Goal: Task Accomplishment & Management: Manage account settings

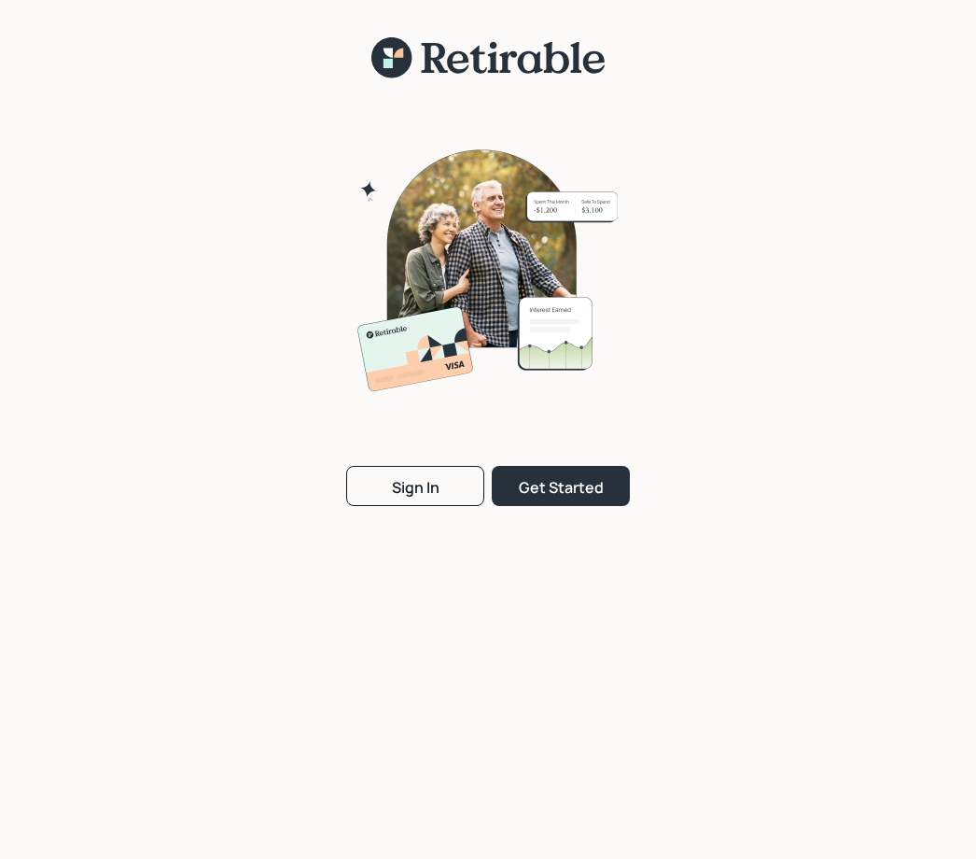
click at [417, 503] on button "Sign In" at bounding box center [415, 486] width 138 height 40
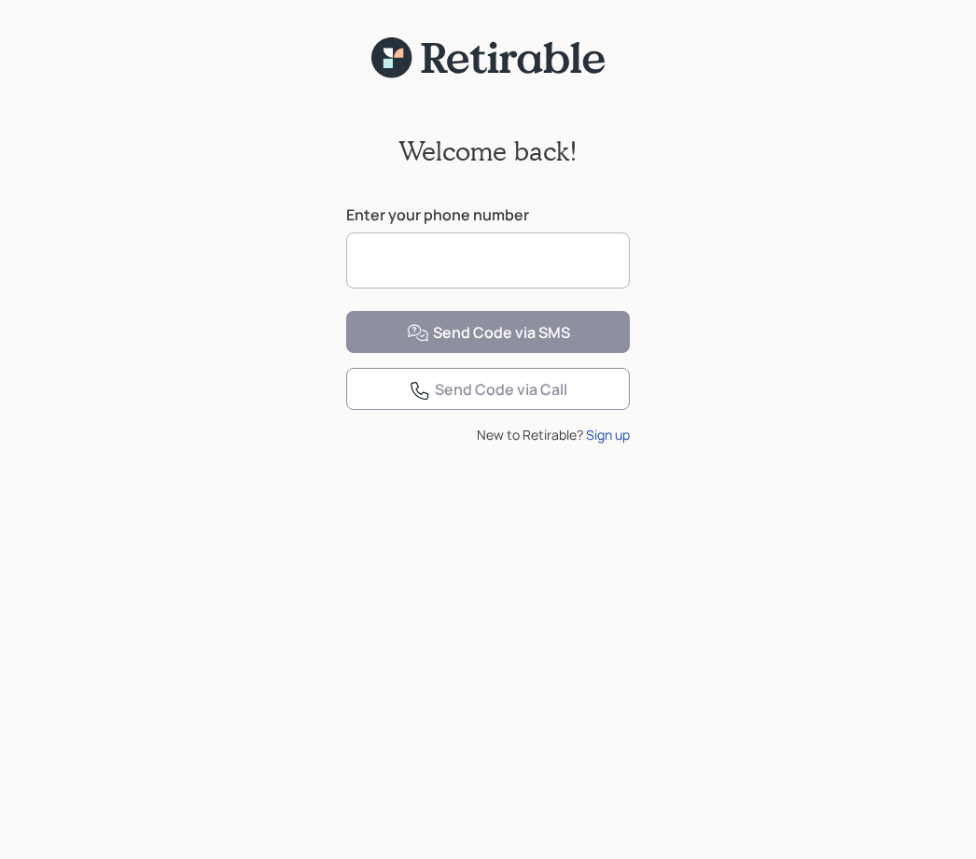
click at [493, 260] on input at bounding box center [488, 260] width 284 height 56
type input "**********"
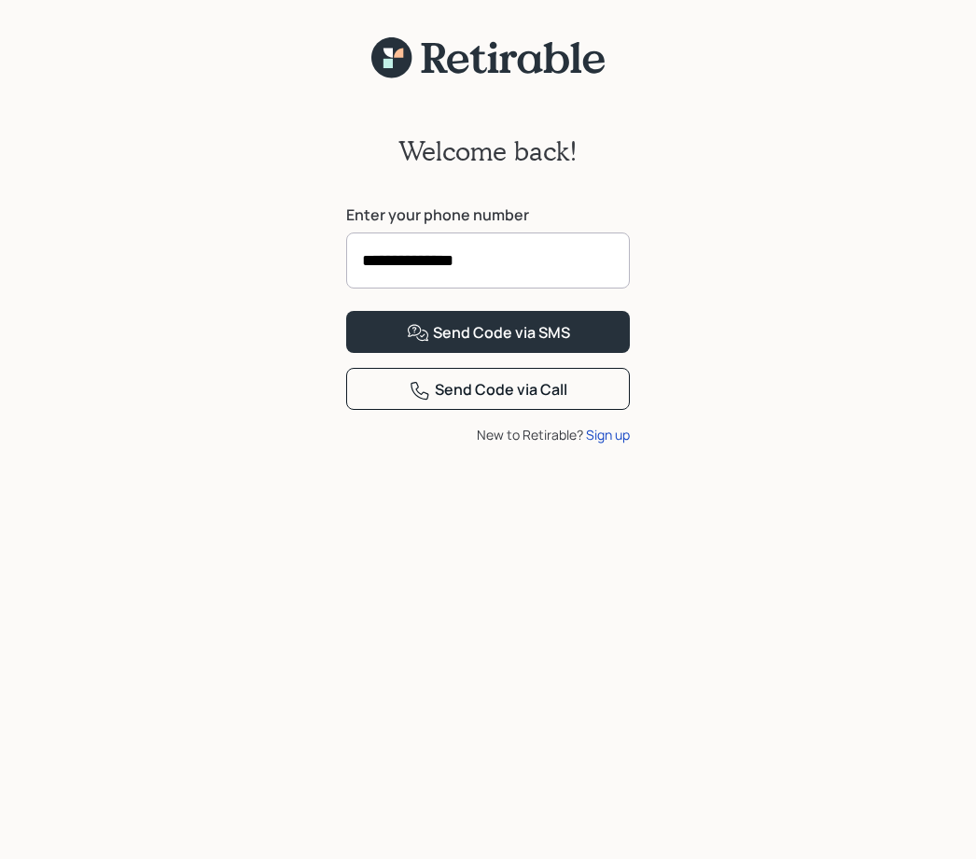
click at [527, 401] on div "Send Code via Call" at bounding box center [488, 390] width 159 height 22
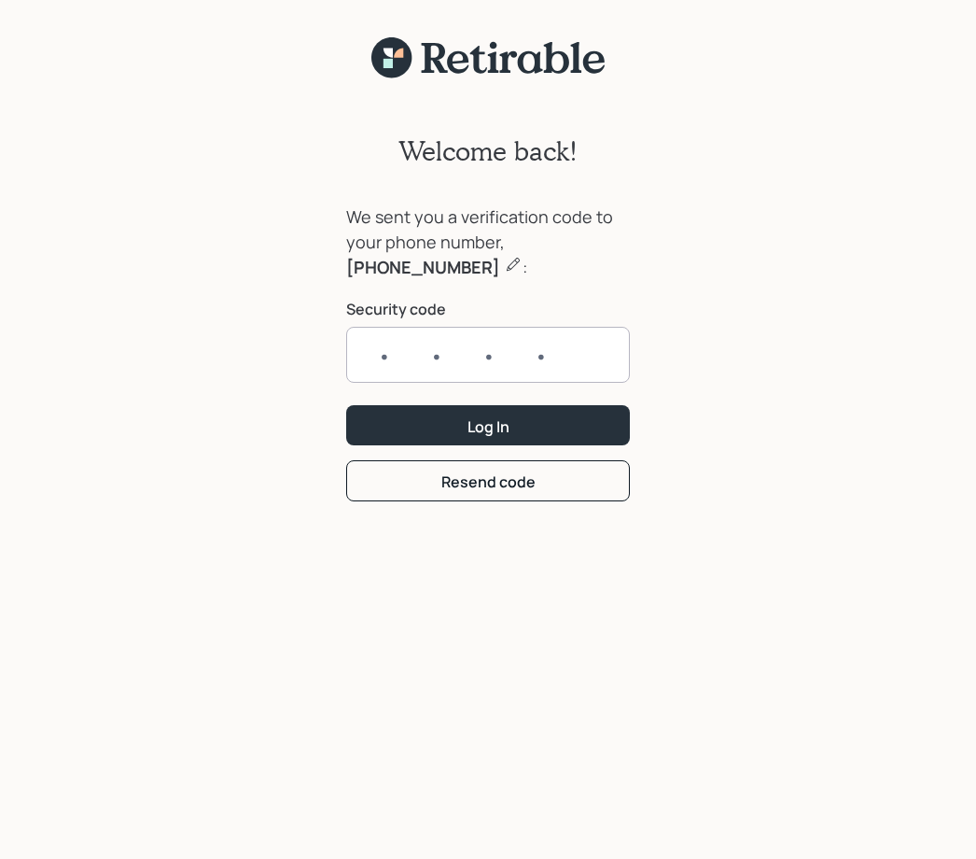
click at [502, 482] on form "We sent you a verification code to your phone number, 870-676-9720 : Security c…" at bounding box center [488, 352] width 284 height 297
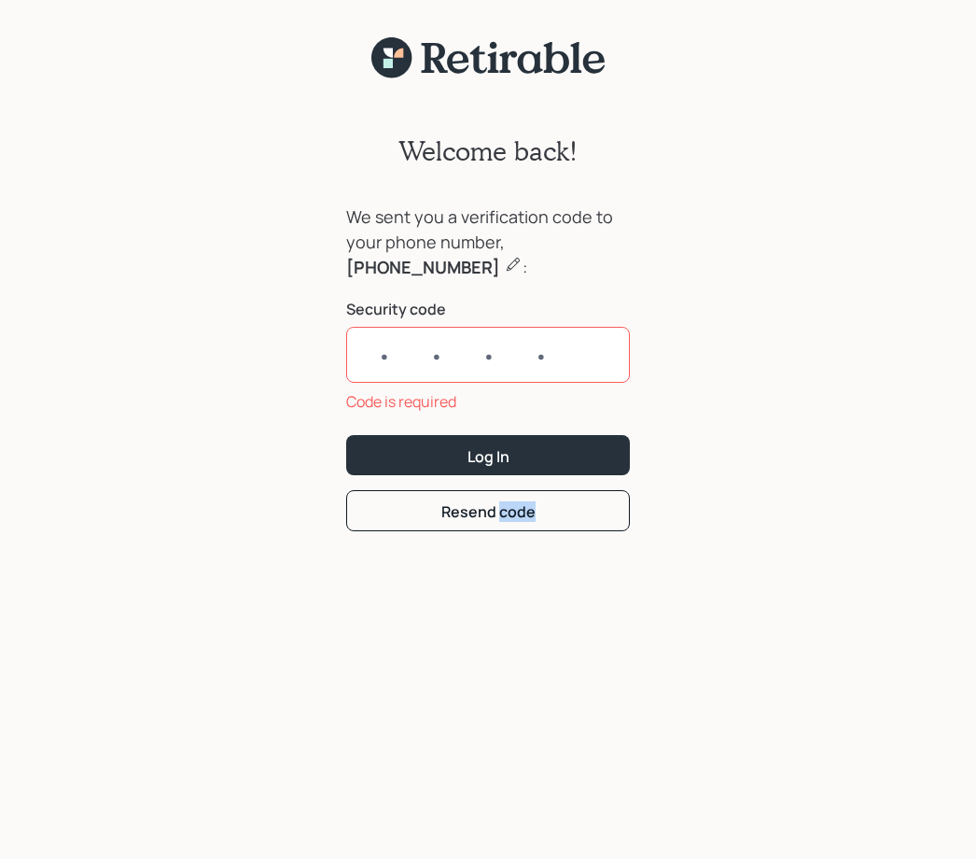
click at [586, 506] on button "Resend code" at bounding box center [488, 510] width 284 height 40
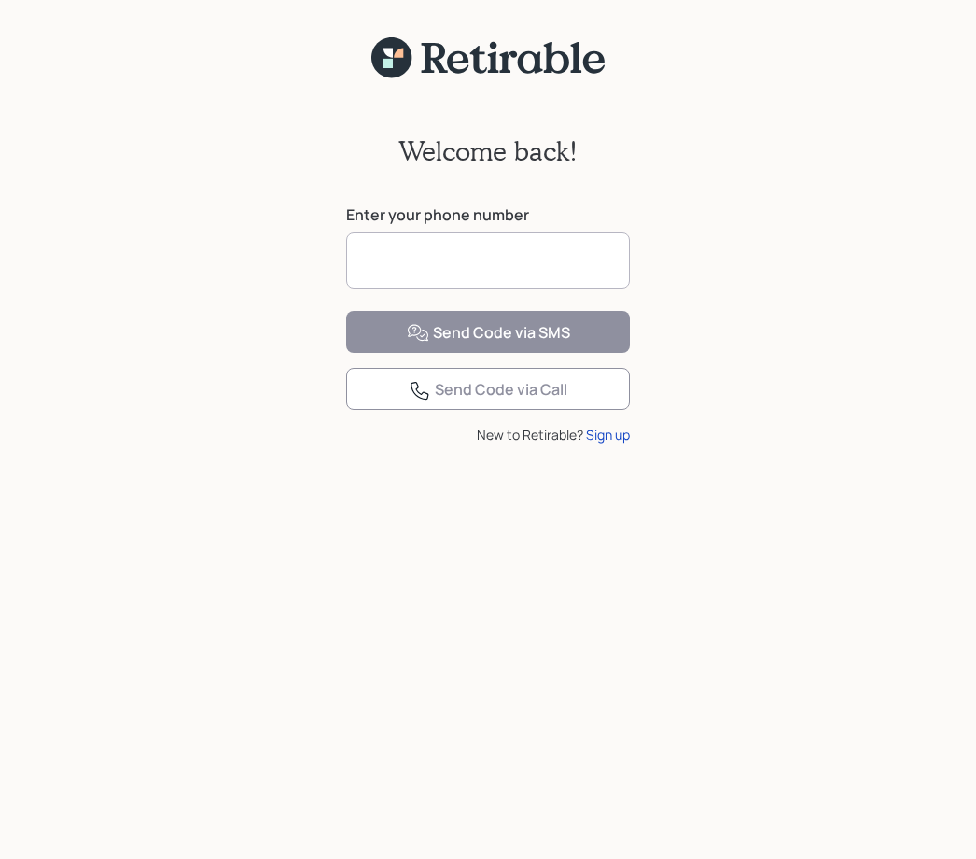
click at [394, 257] on input at bounding box center [488, 260] width 284 height 56
type input "**********"
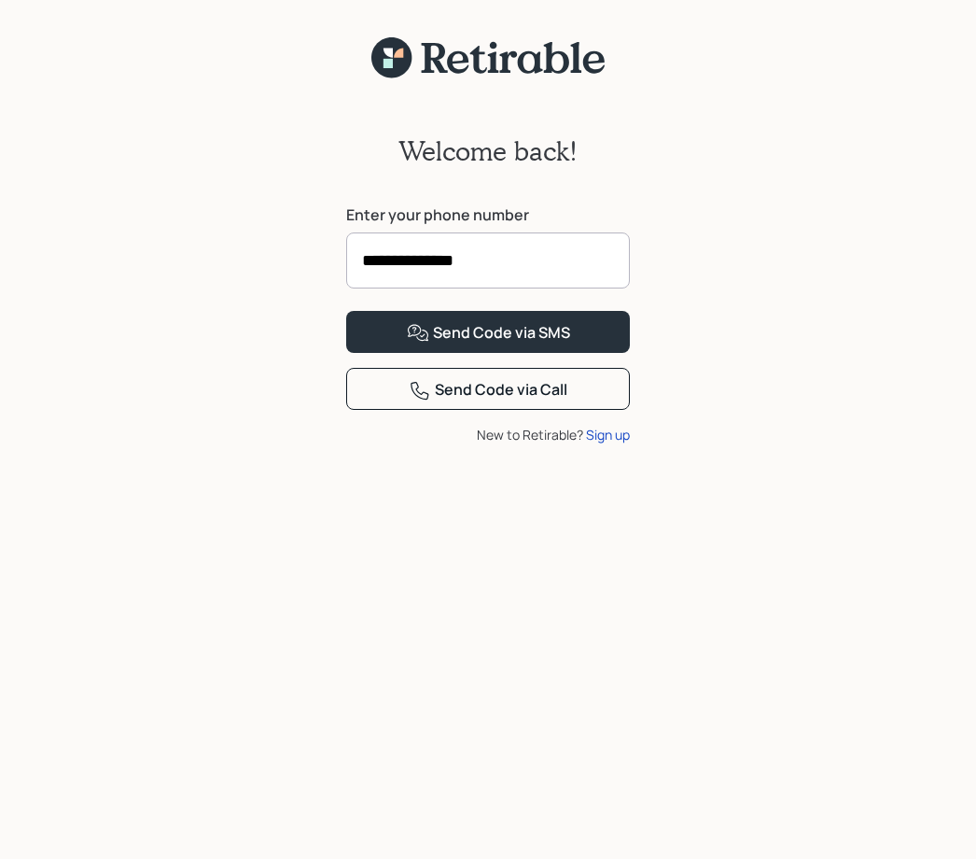
click at [519, 401] on div "Send Code via Call" at bounding box center [488, 390] width 159 height 22
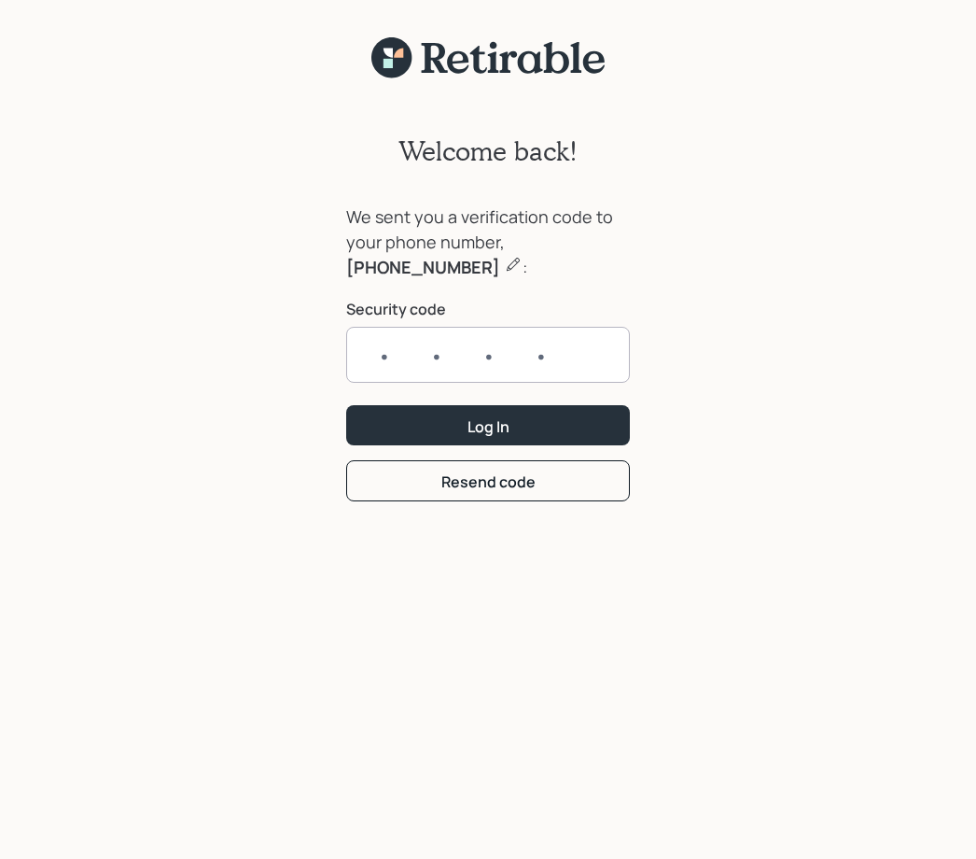
click at [437, 351] on input "text" at bounding box center [488, 355] width 284 height 56
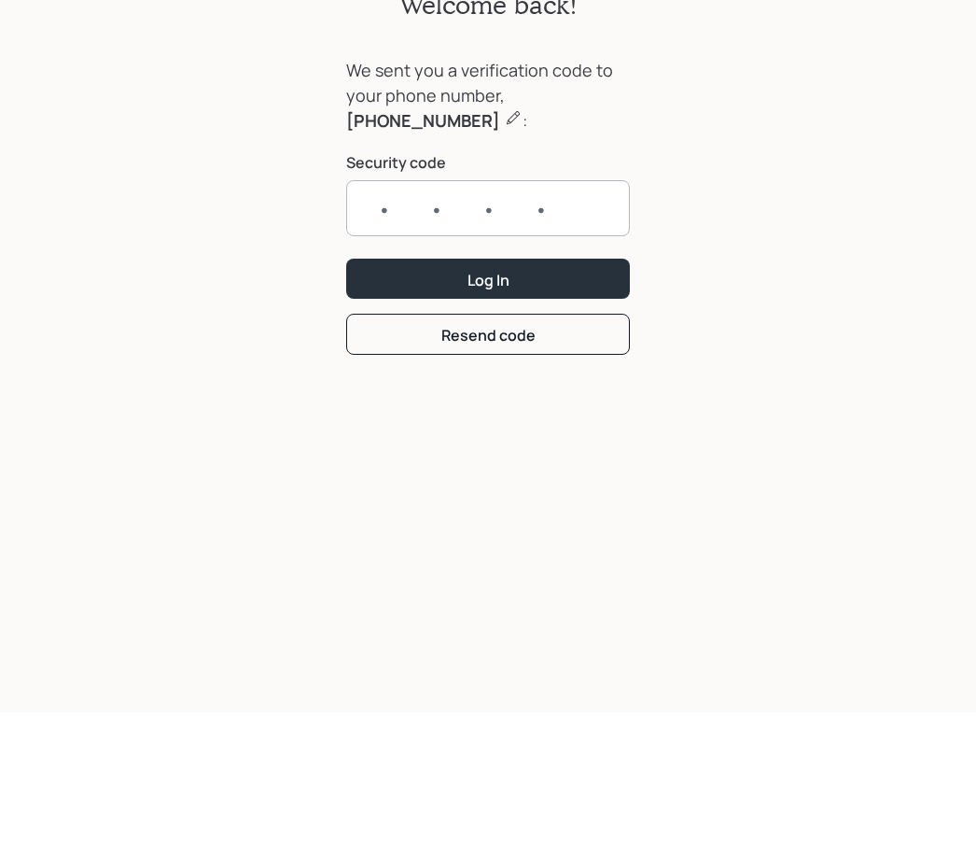
click at [502, 338] on form "We sent you a verification code to your phone number, 870-676-9720 : Security c…" at bounding box center [488, 352] width 284 height 297
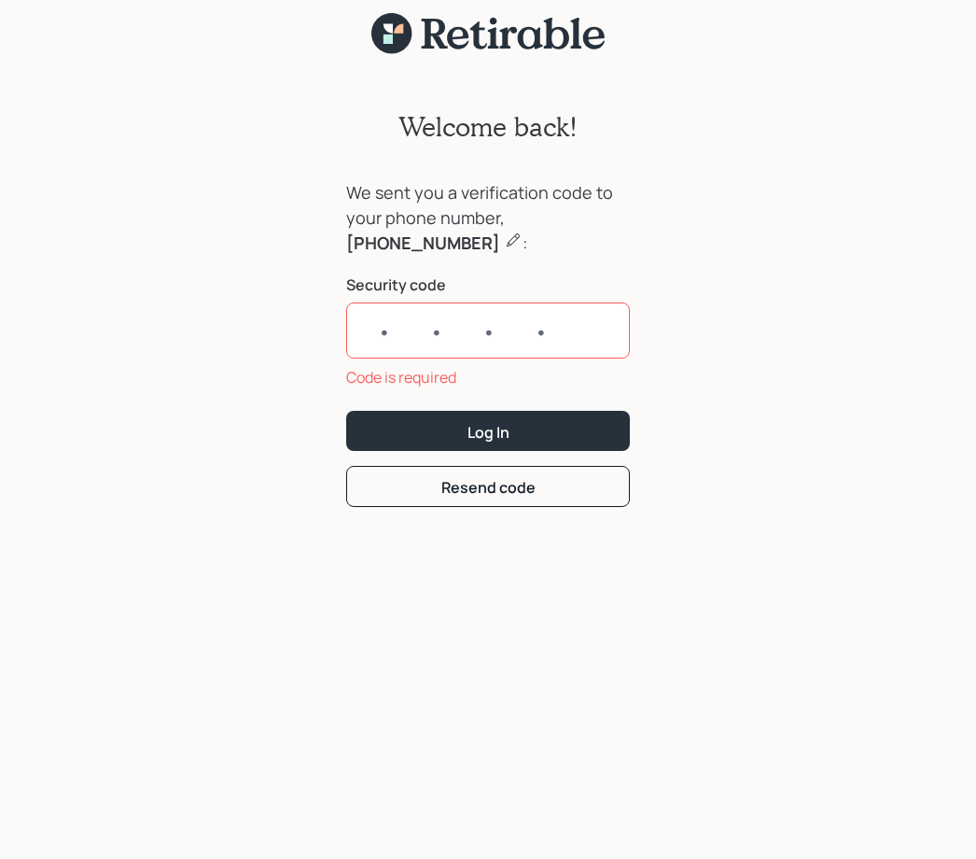
click at [951, 147] on div "Welcome back! We sent you a verification code to your phone number, 870-676-972…" at bounding box center [488, 457] width 976 height 803
click at [950, 146] on div "Welcome back! We sent you a verification code to your phone number, 870-676-972…" at bounding box center [488, 457] width 976 height 803
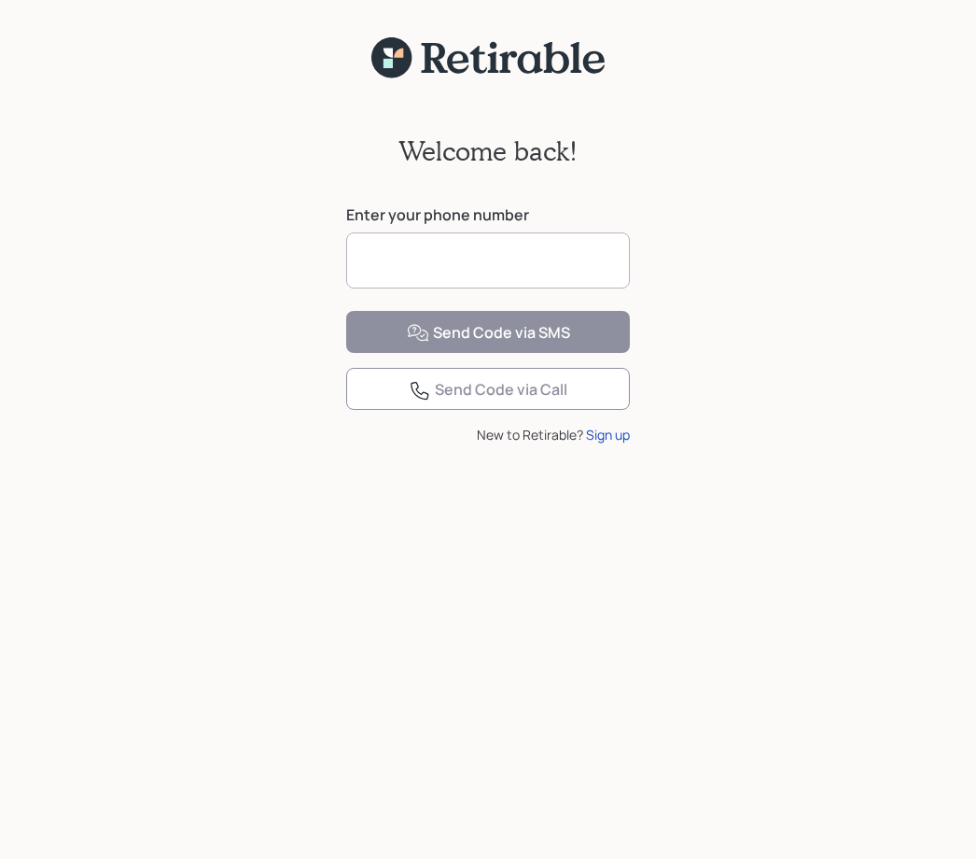
click at [412, 266] on input at bounding box center [488, 260] width 284 height 56
type input "**********"
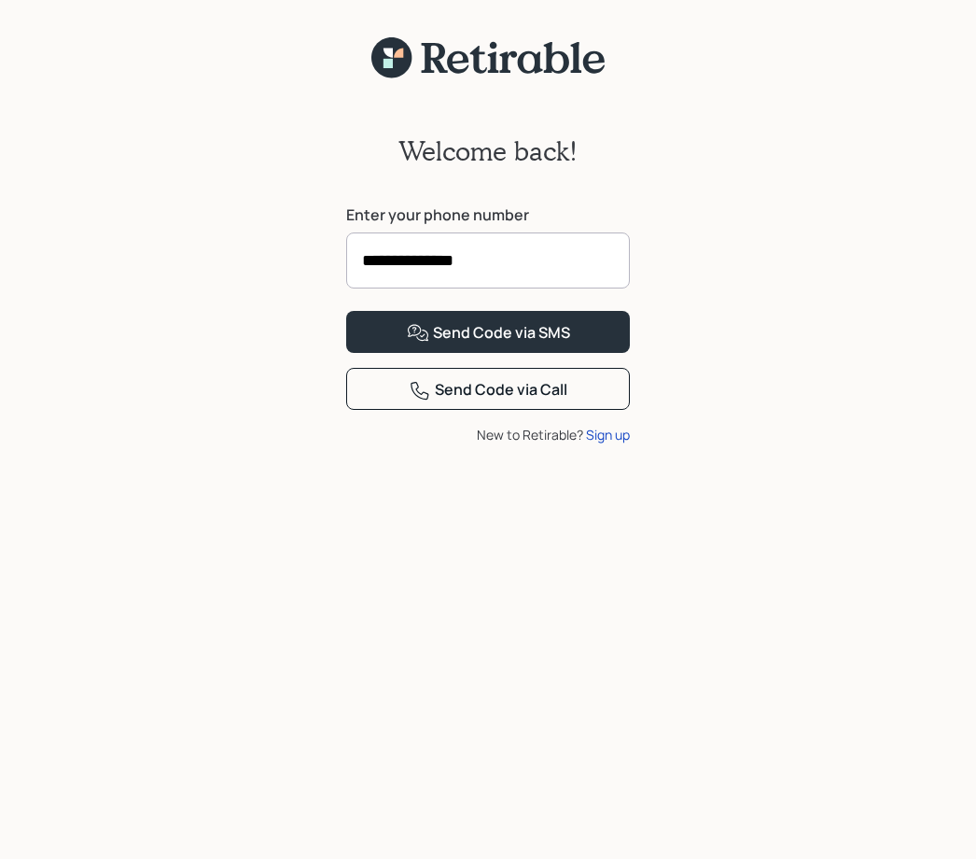
click at [510, 401] on div "Send Code via Call" at bounding box center [488, 390] width 159 height 22
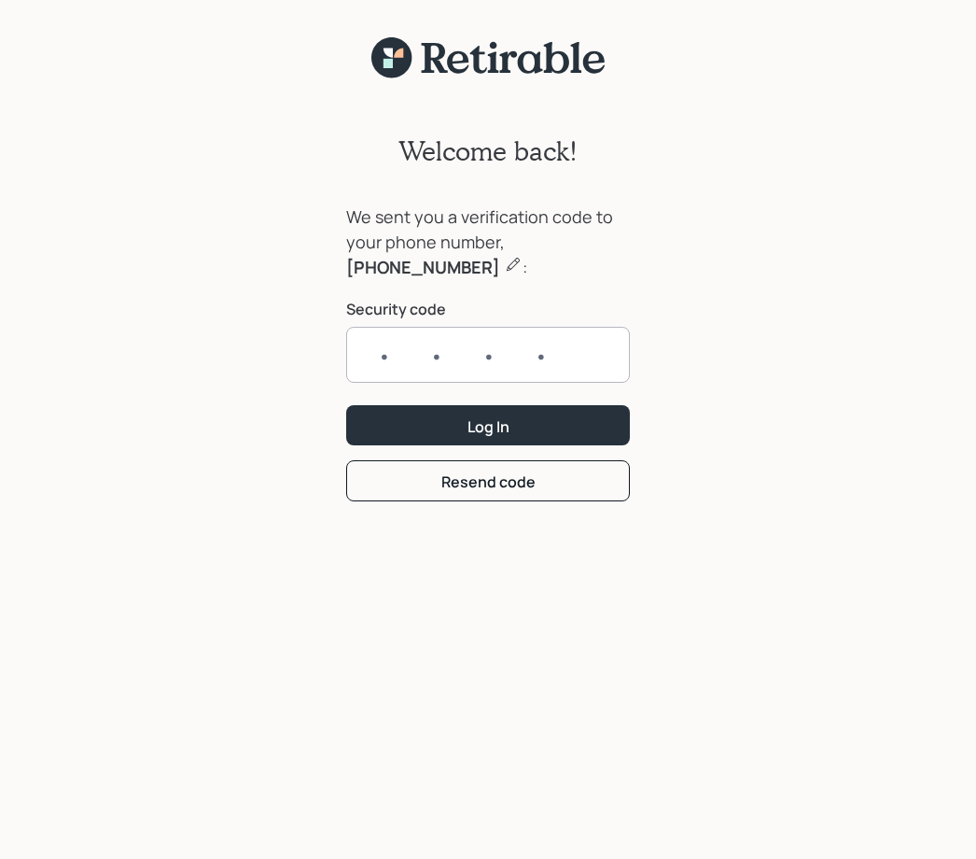
click at [496, 483] on form "We sent you a verification code to your phone number, 870-676-9720 : Security c…" at bounding box center [488, 352] width 284 height 297
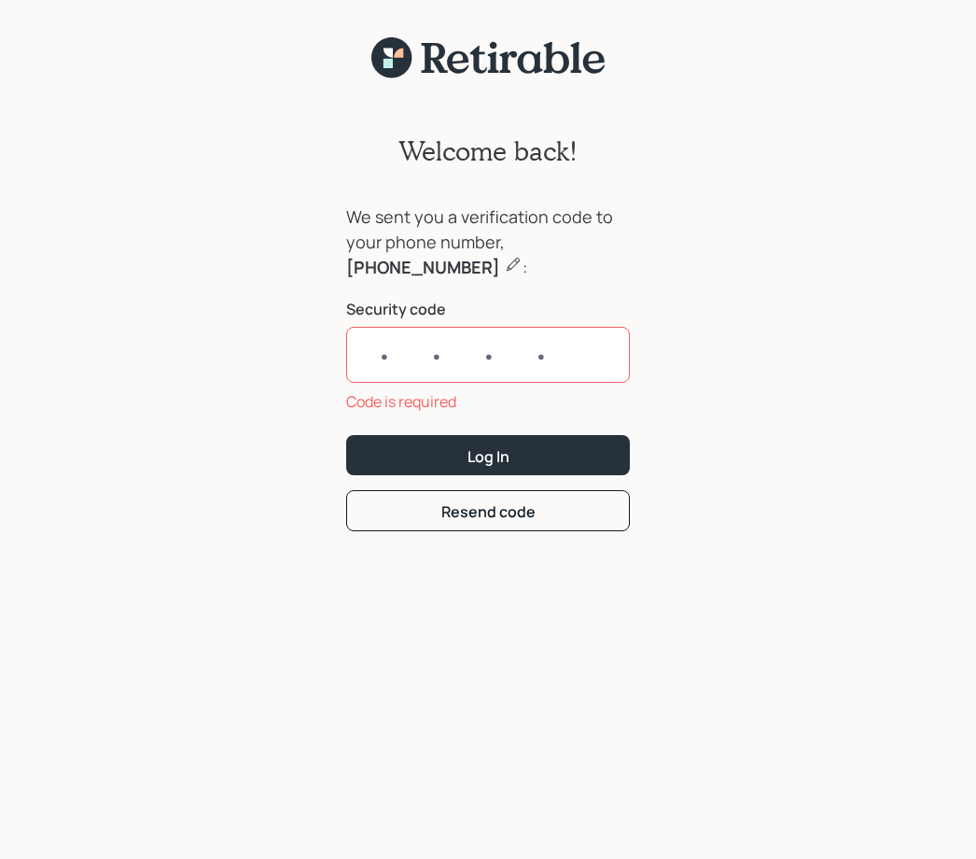
click at [510, 511] on div "Resend code" at bounding box center [488, 511] width 94 height 21
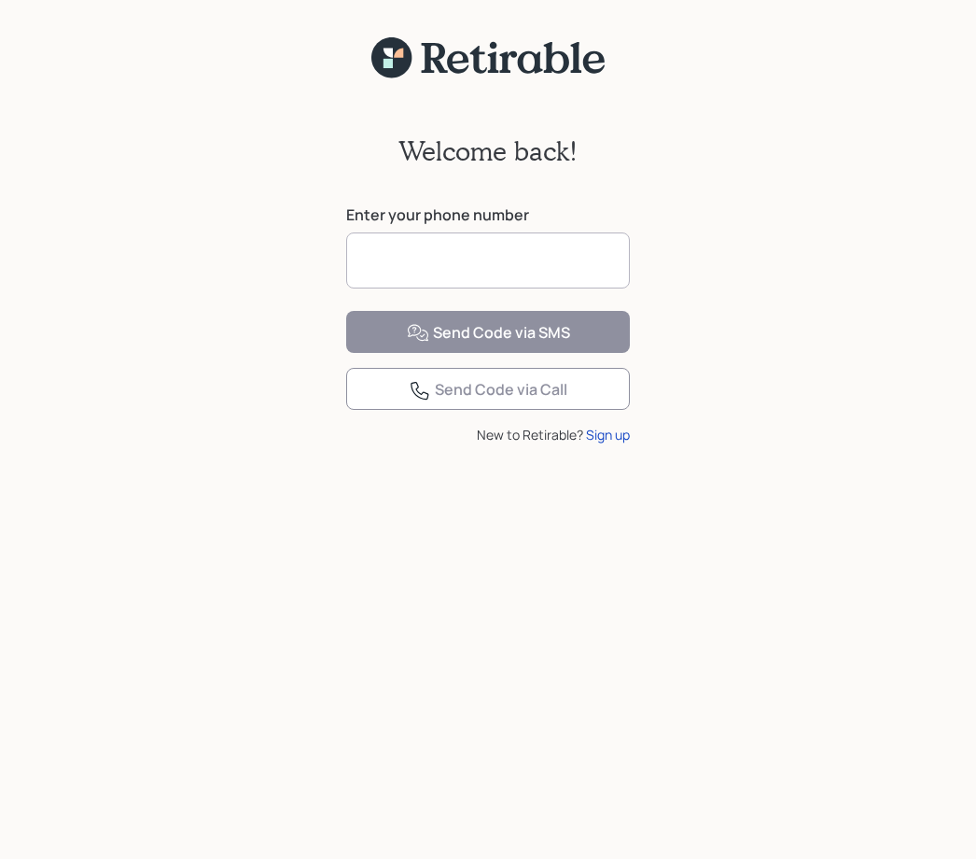
click at [449, 260] on input at bounding box center [488, 260] width 284 height 56
type input "**********"
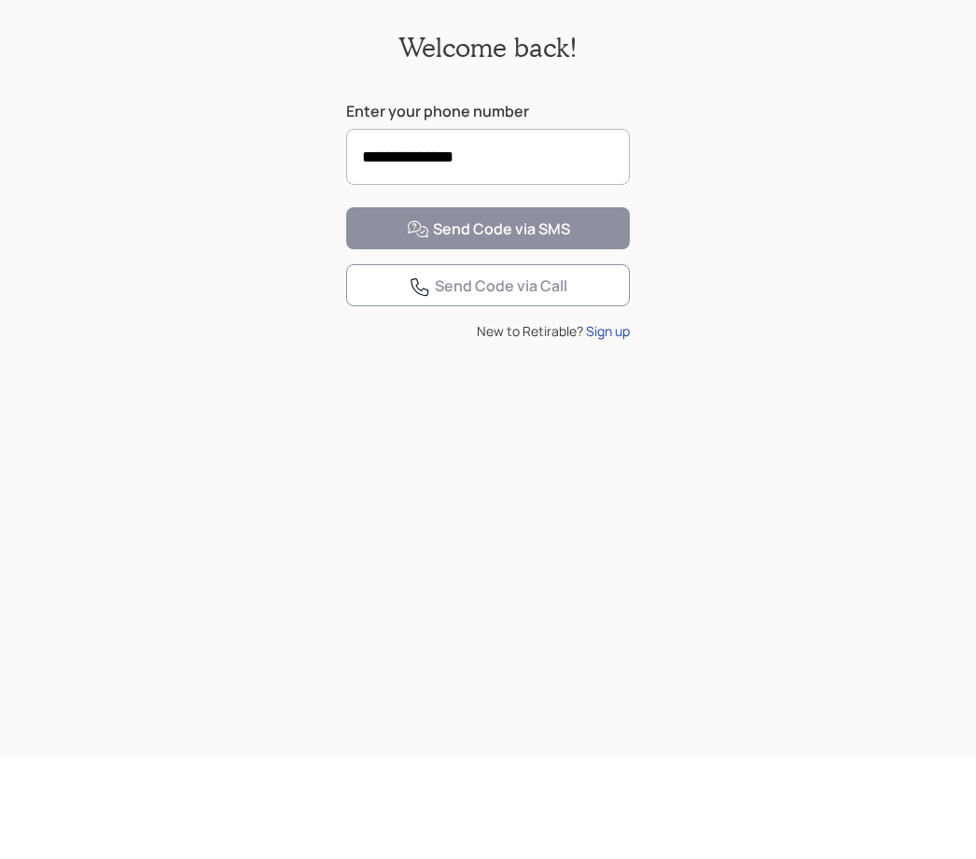
scroll to position [22, 0]
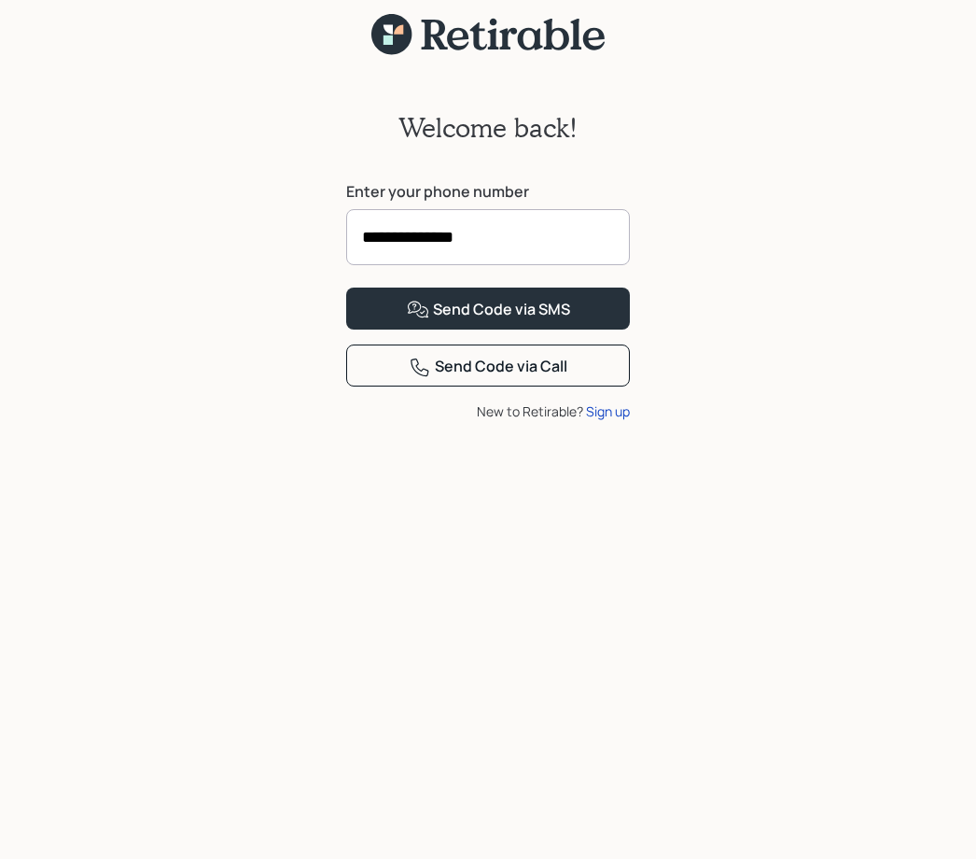
click at [511, 379] on div "Send Code via Call" at bounding box center [488, 368] width 159 height 22
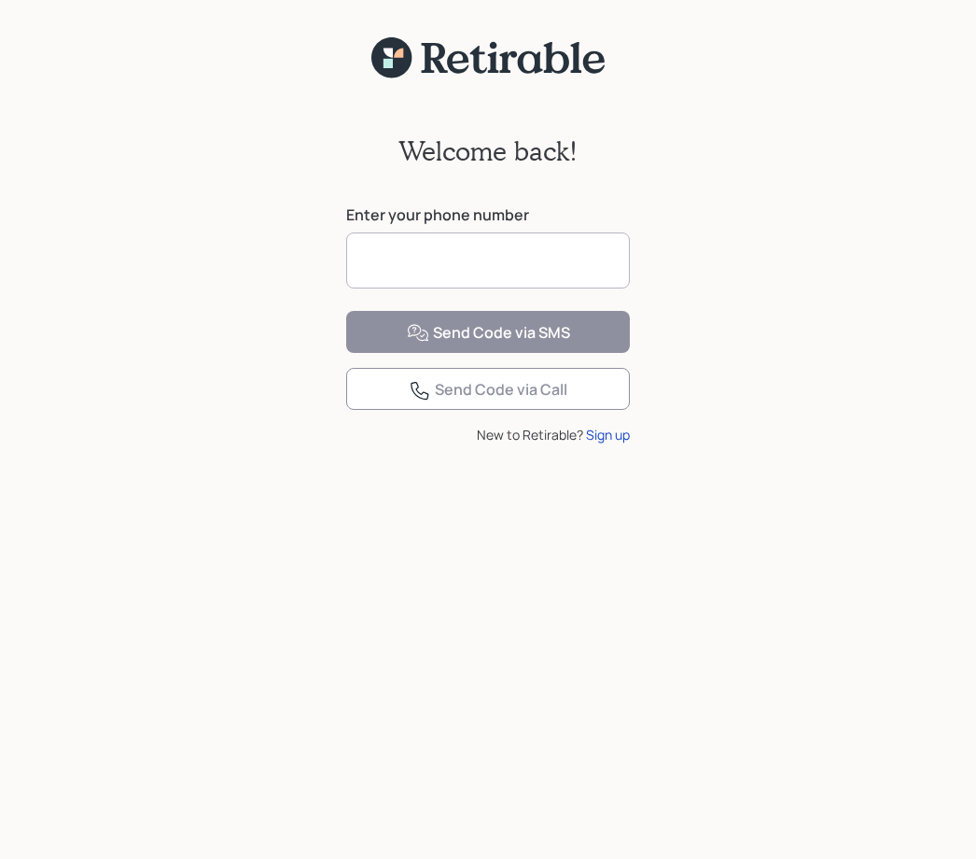
scroll to position [8, 0]
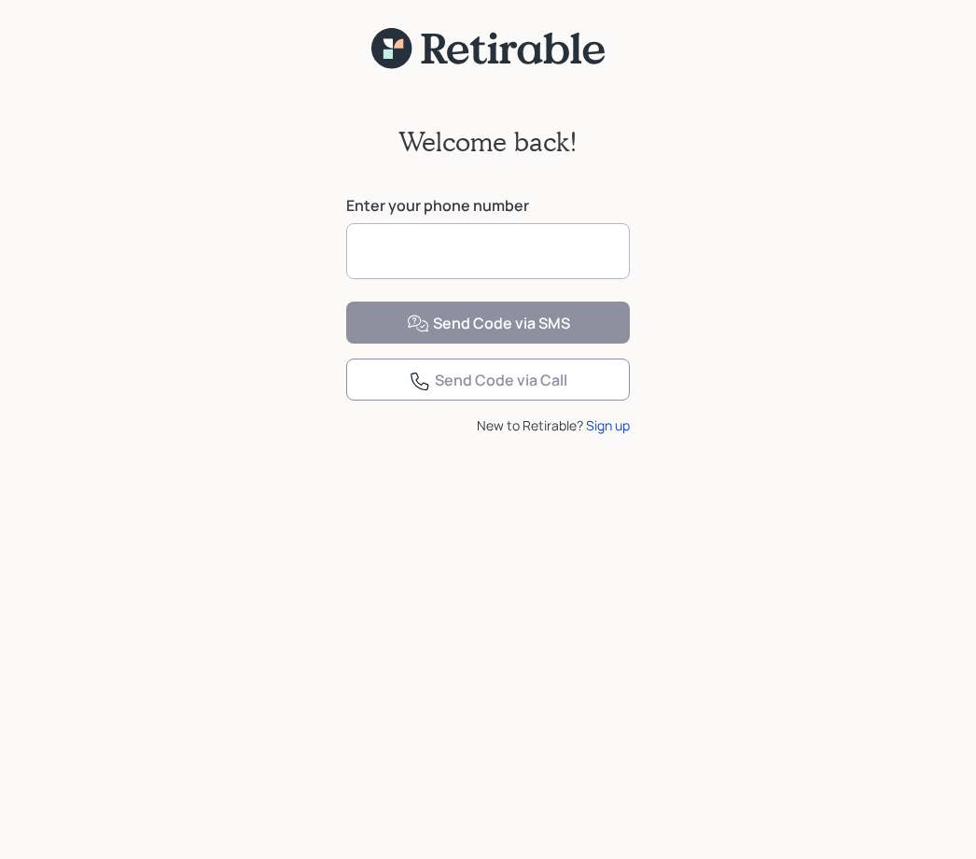
click at [435, 258] on input at bounding box center [488, 252] width 284 height 56
type input "**********"
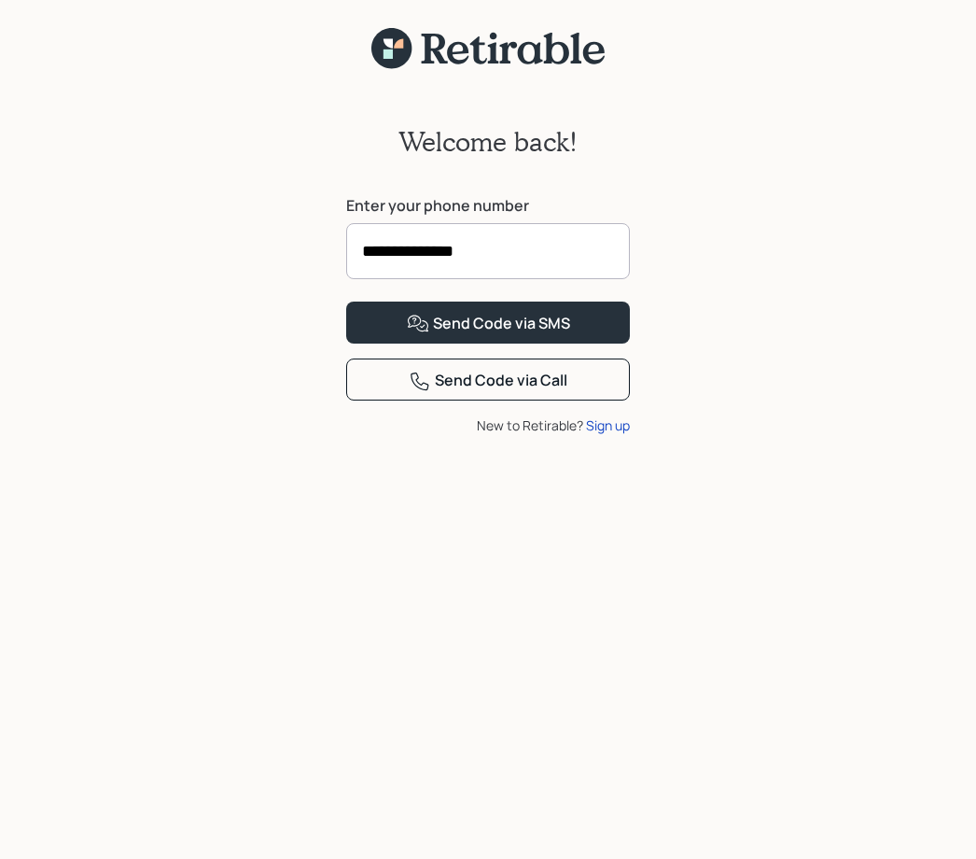
click at [501, 393] on div "Send Code via Call" at bounding box center [488, 382] width 159 height 22
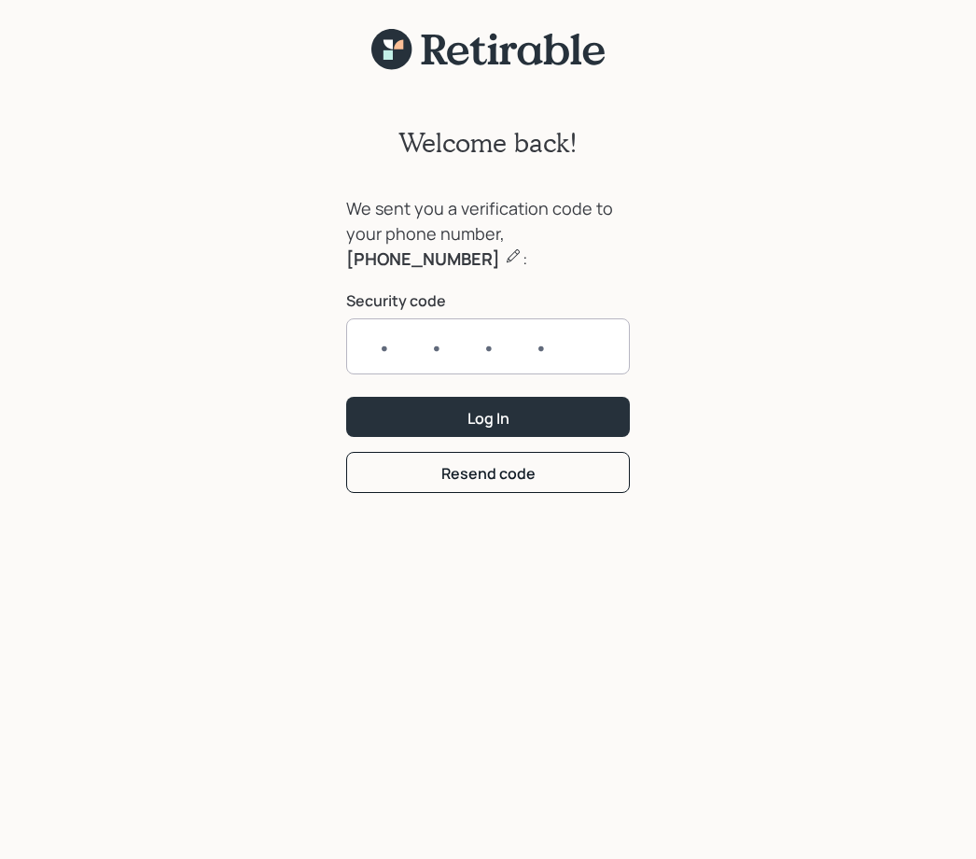
scroll to position [7, 0]
